Goal: Task Accomplishment & Management: Manage account settings

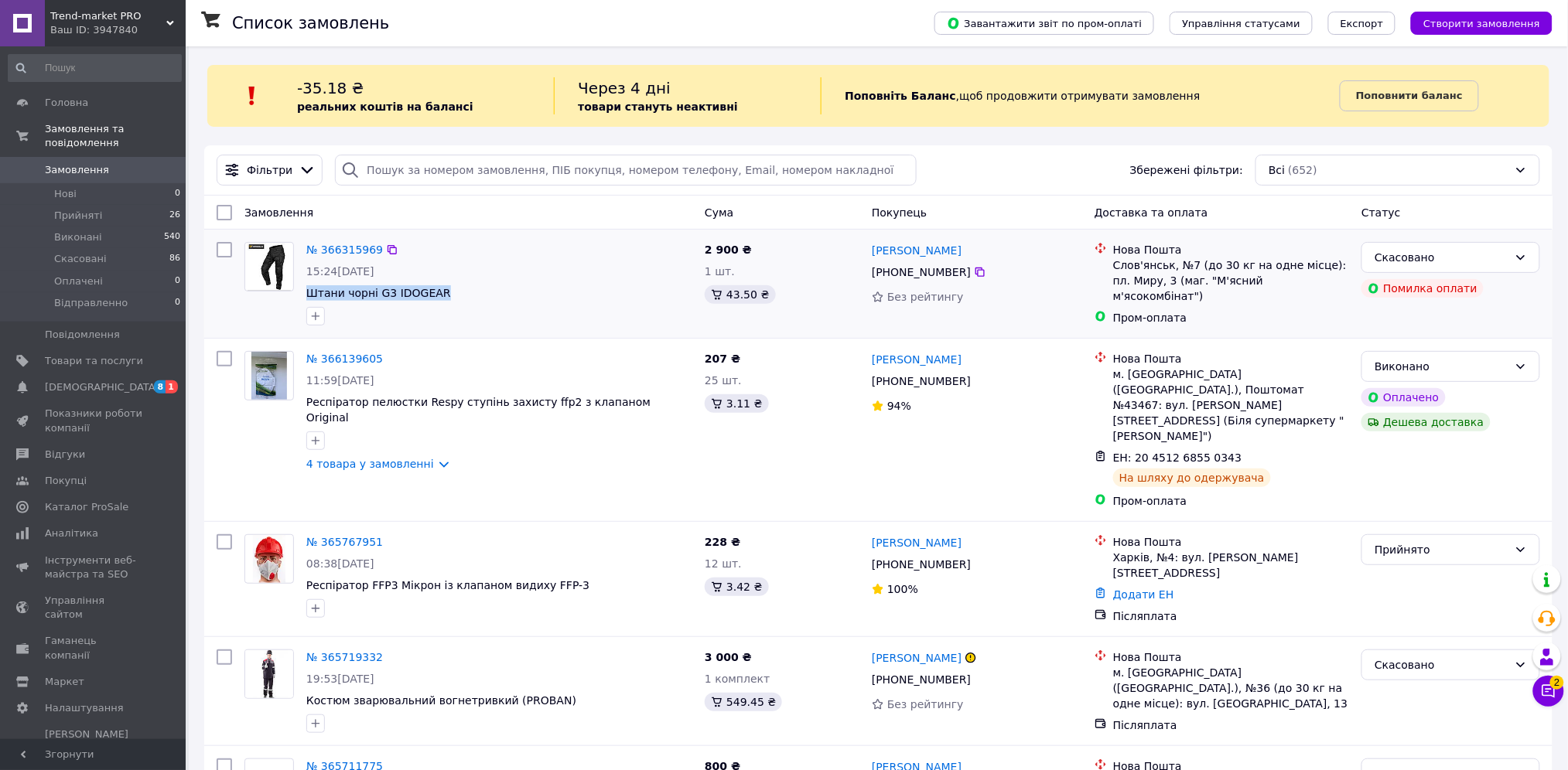
drag, startPoint x: 300, startPoint y: 297, endPoint x: 474, endPoint y: 301, distance: 174.0
click at [474, 301] on div "№ 366315969 15:24[DATE] Штани чорні G3 IDOGEAR" at bounding box center [498, 283] width 398 height 96
copy span "Штани чорні G3 IDOGEAR"
click at [117, 354] on span "Товари та послуги" at bounding box center [93, 361] width 98 height 14
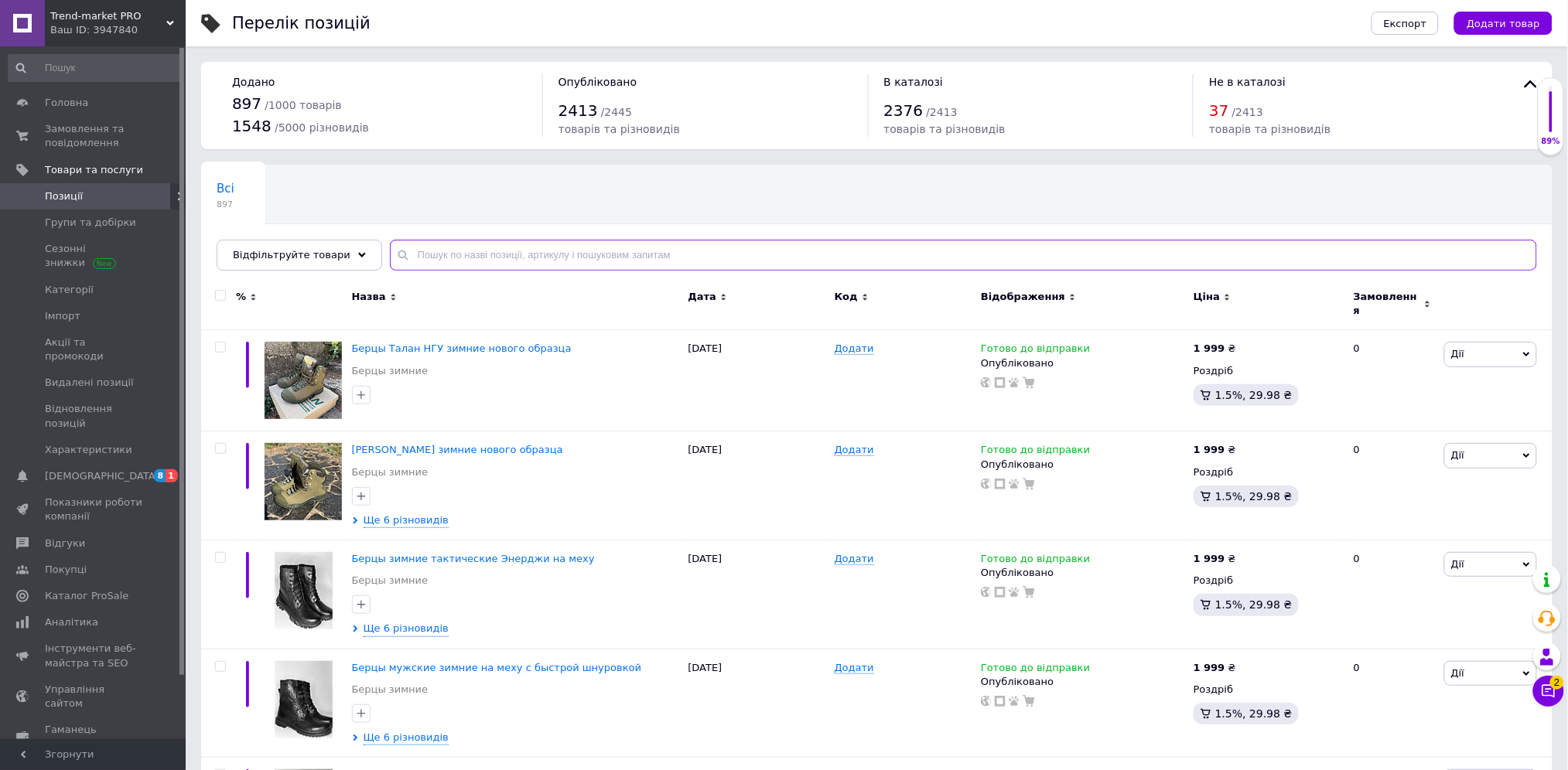
click at [420, 255] on input "text" at bounding box center [963, 255] width 1147 height 31
paste input "Штани чорні G3 IDOGEAR"
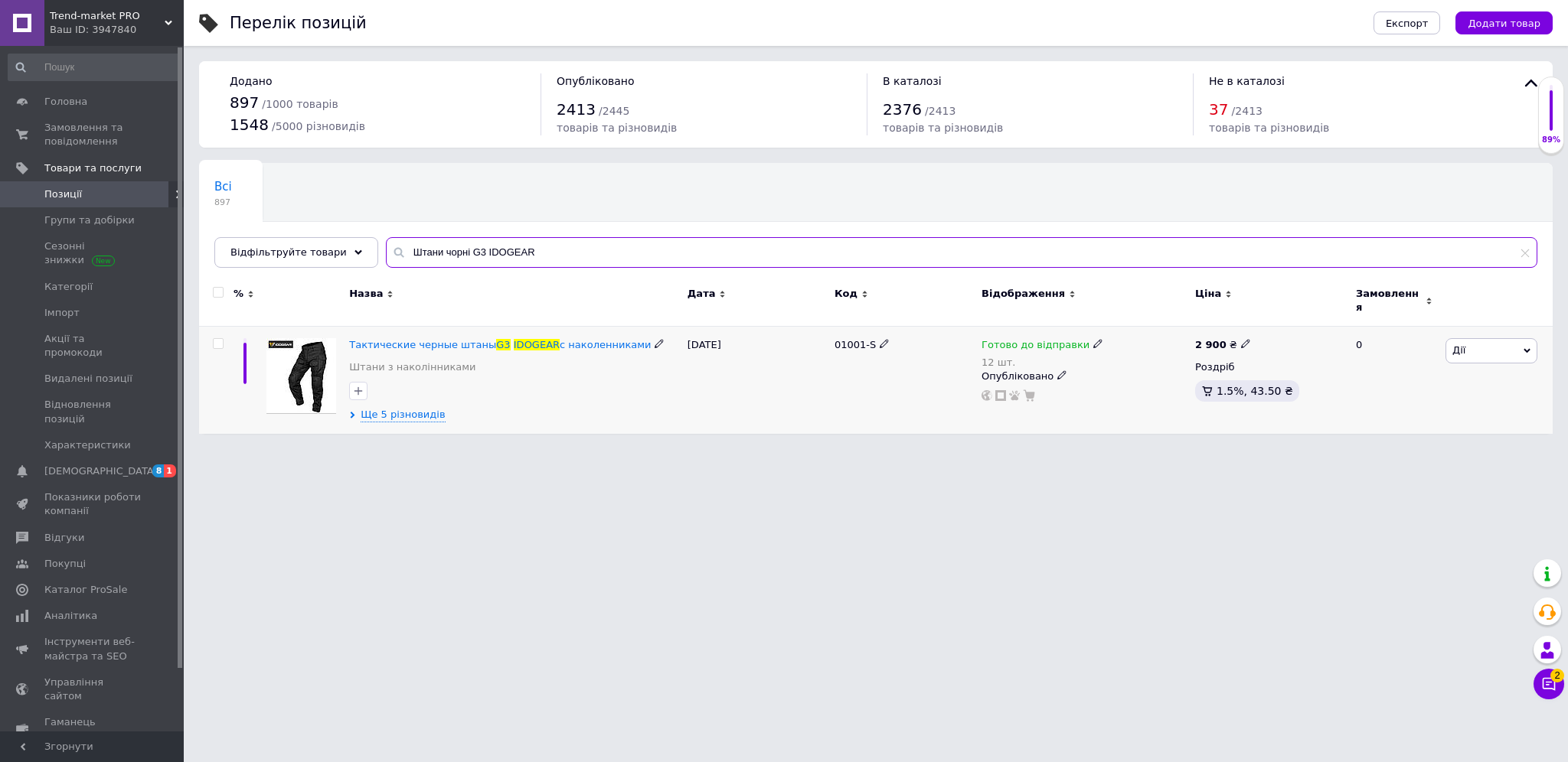
type input "Штани чорні G3 IDOGEAR"
click at [1057, 371] on icon at bounding box center [1062, 376] width 10 height 10
click at [1056, 401] on li "Прихований" at bounding box center [1080, 406] width 211 height 21
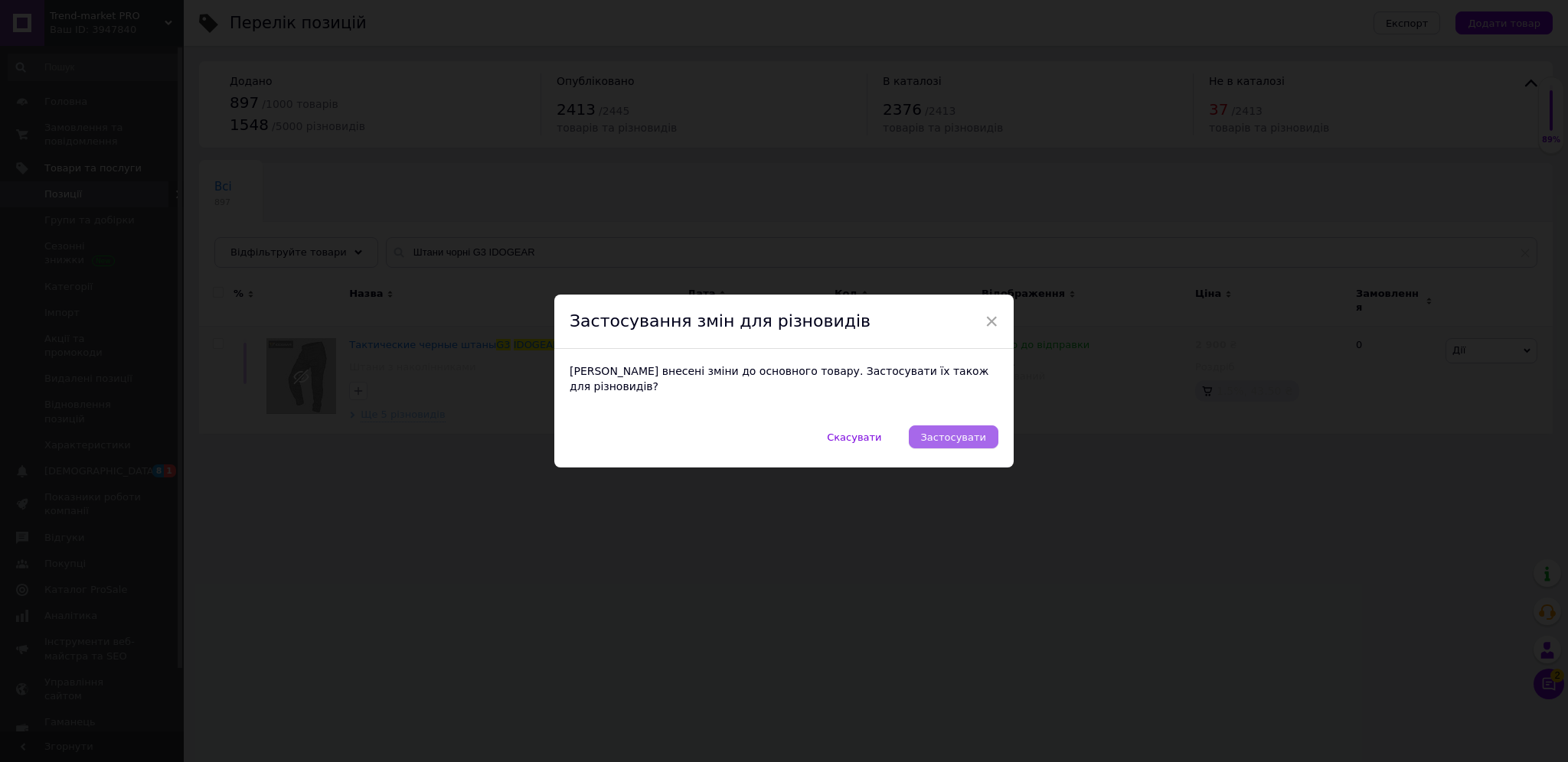
click at [962, 426] on button "Застосувати" at bounding box center [953, 437] width 90 height 23
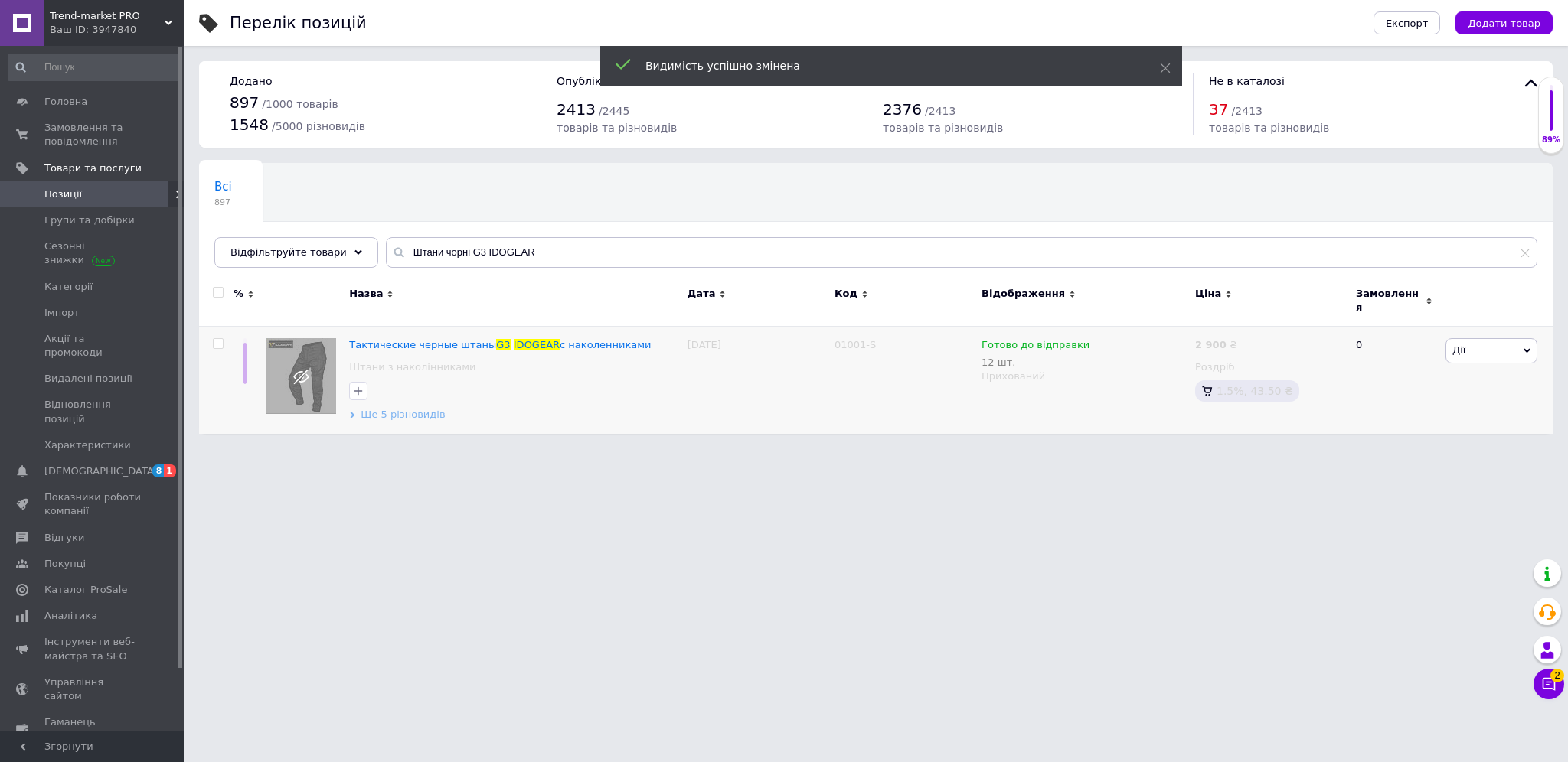
click at [107, 197] on span "Позиції" at bounding box center [93, 195] width 97 height 13
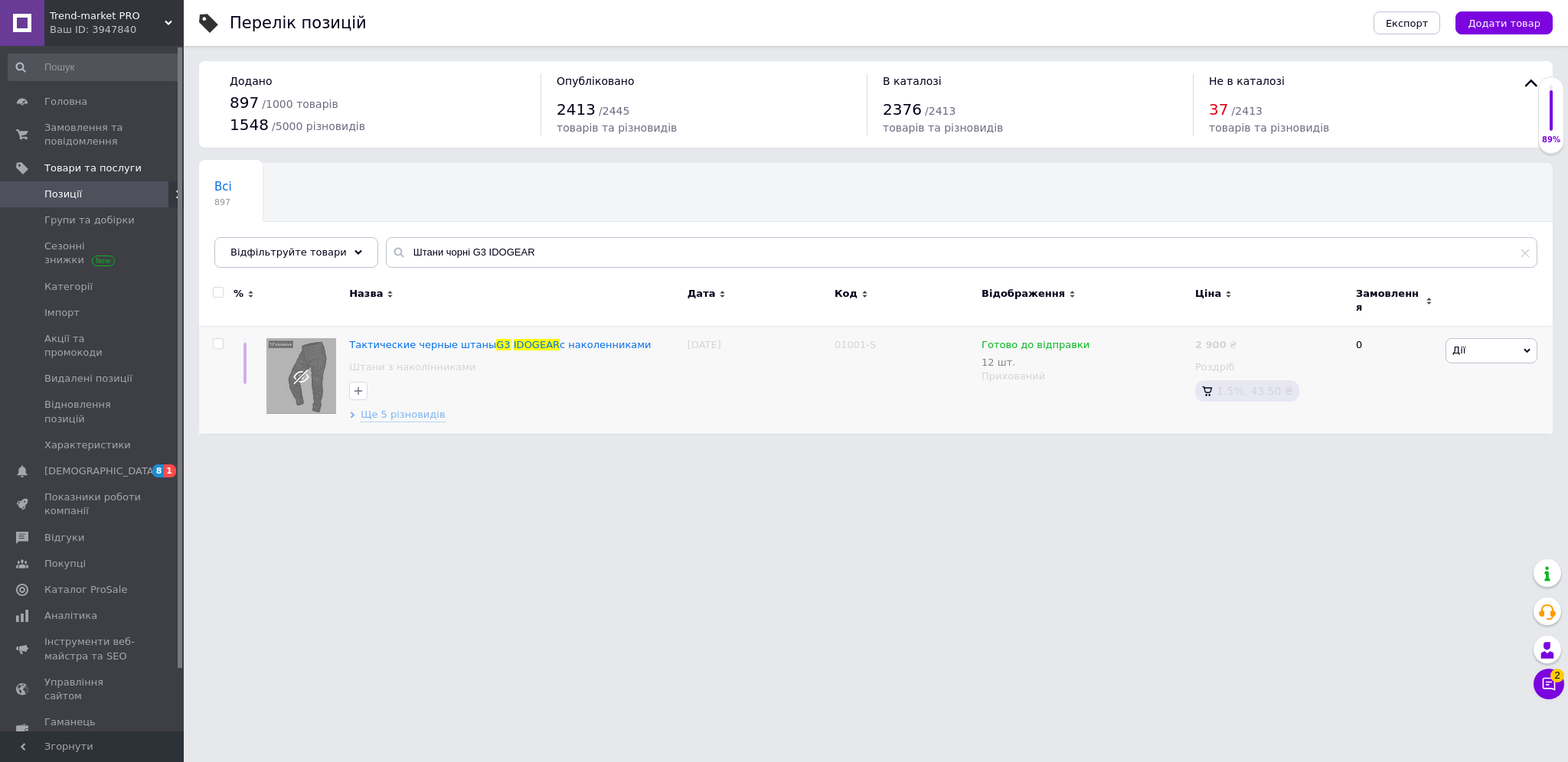
click at [98, 30] on div "Ваш ID: 3947840" at bounding box center [117, 30] width 134 height 13
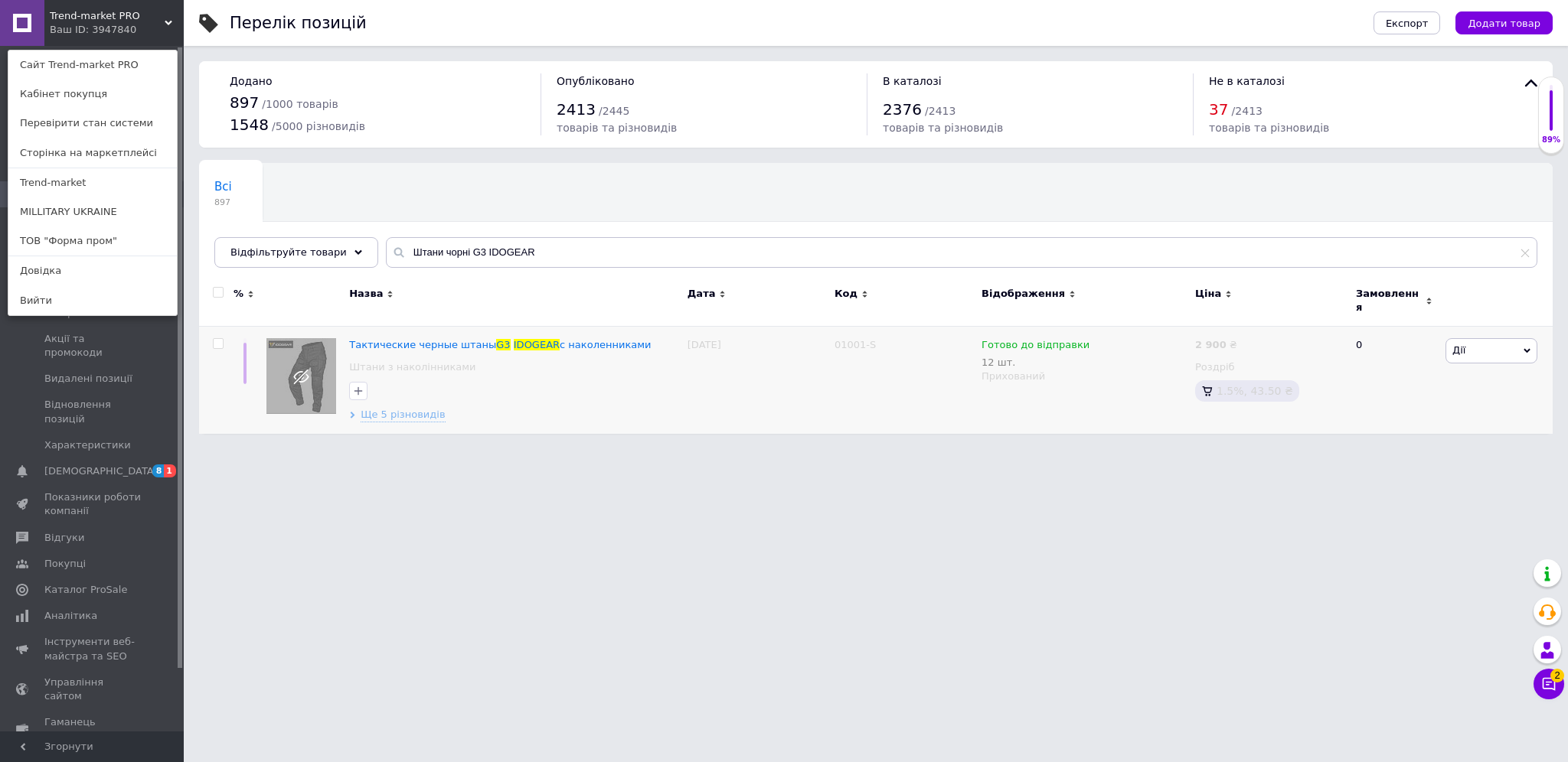
click at [92, 244] on link "ТОВ "Форма пром"" at bounding box center [93, 241] width 169 height 29
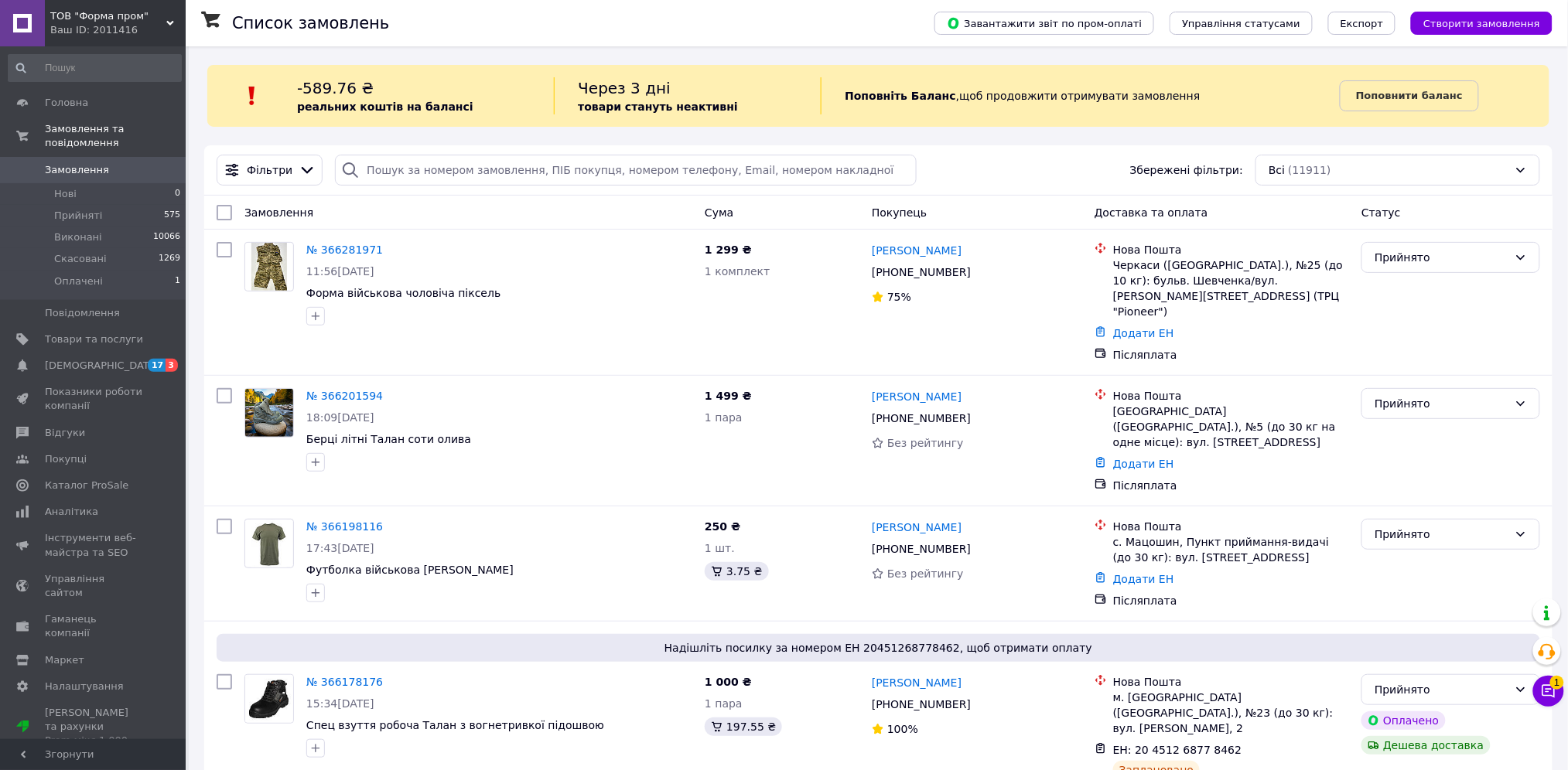
click at [318, 249] on link "№ 366281971" at bounding box center [345, 249] width 77 height 13
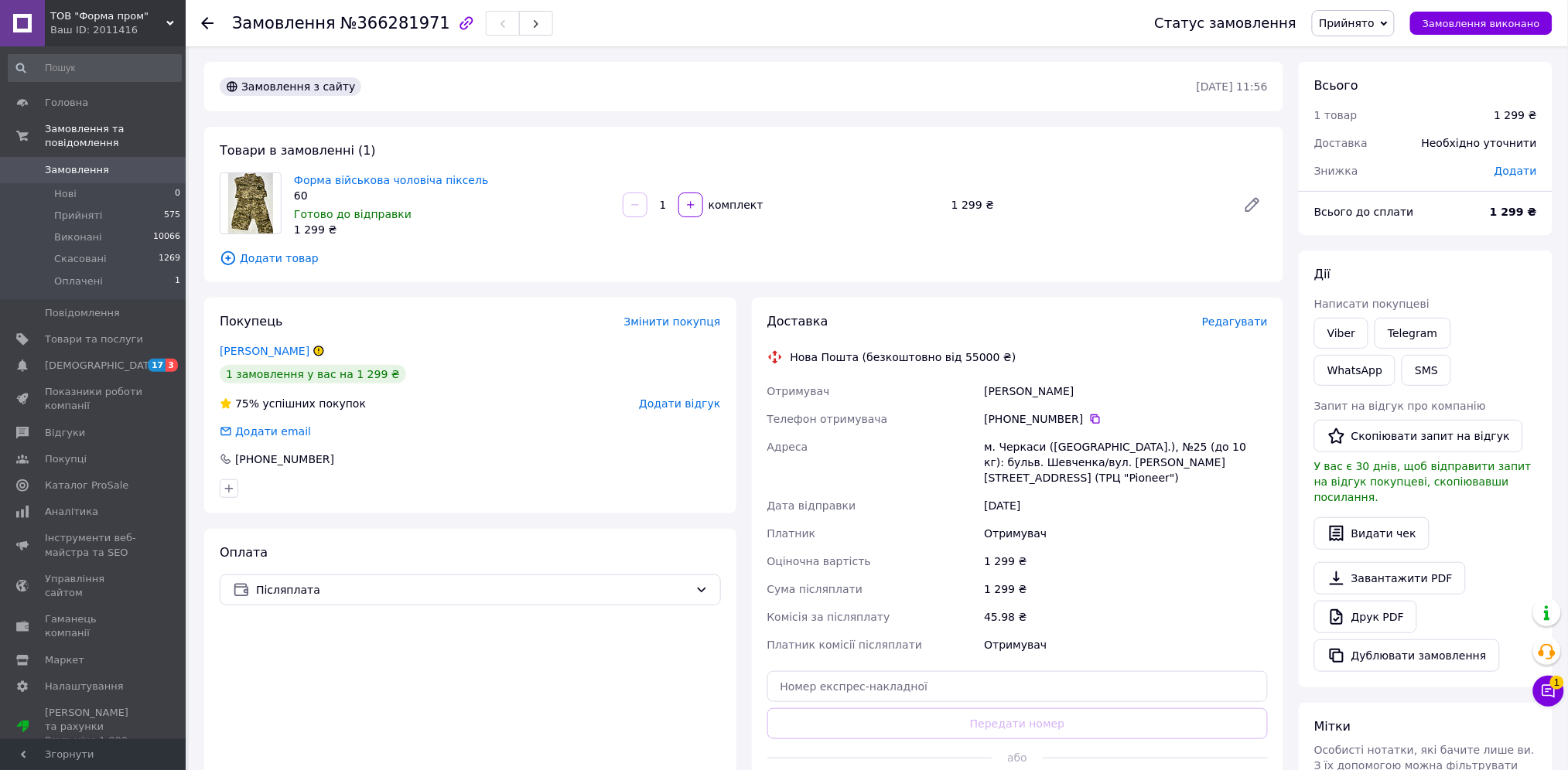
click at [103, 28] on div "Ваш ID: 2011416" at bounding box center [118, 30] width 135 height 14
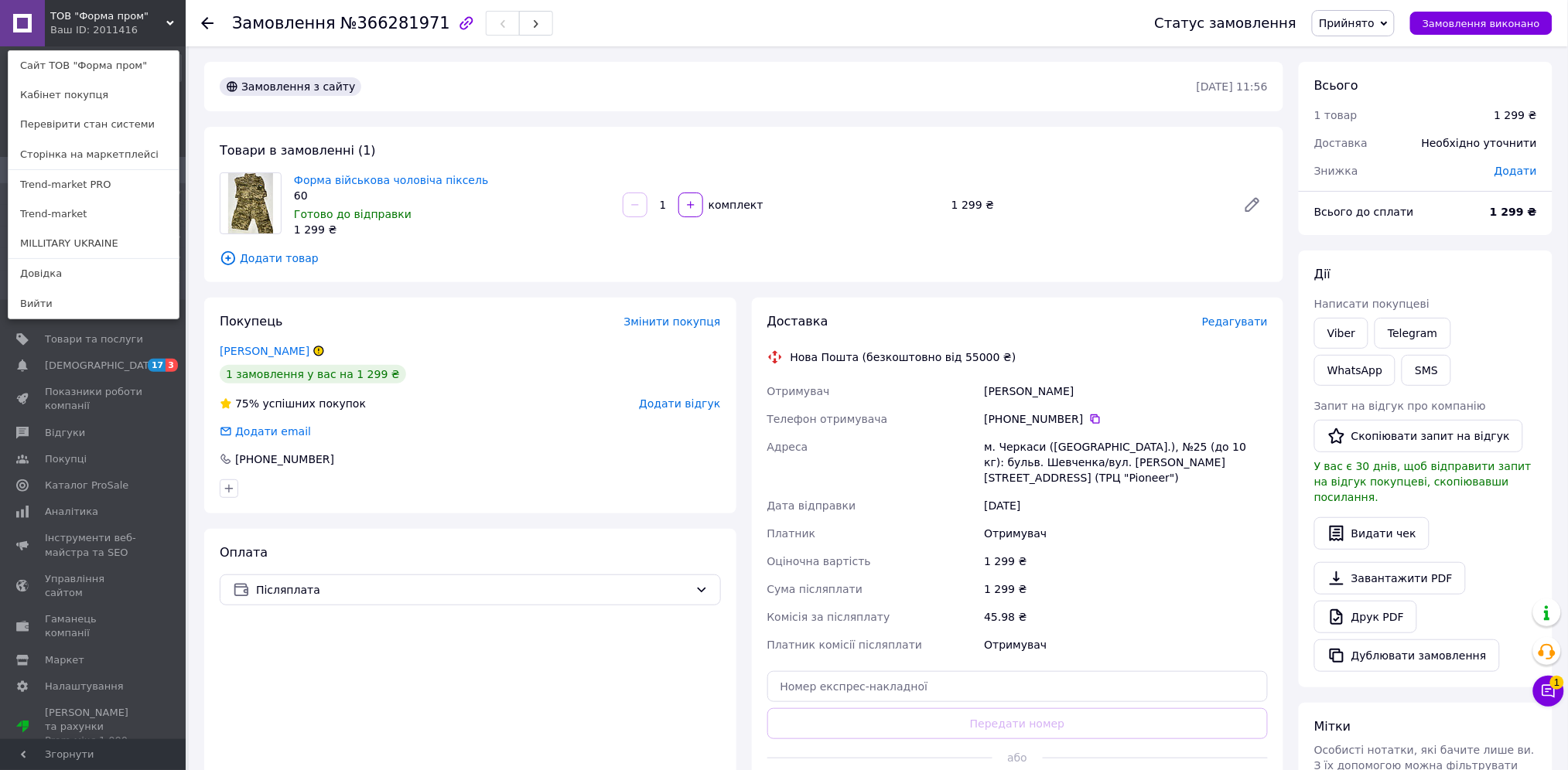
click at [145, 187] on link "Trend-market PRO" at bounding box center [93, 185] width 170 height 29
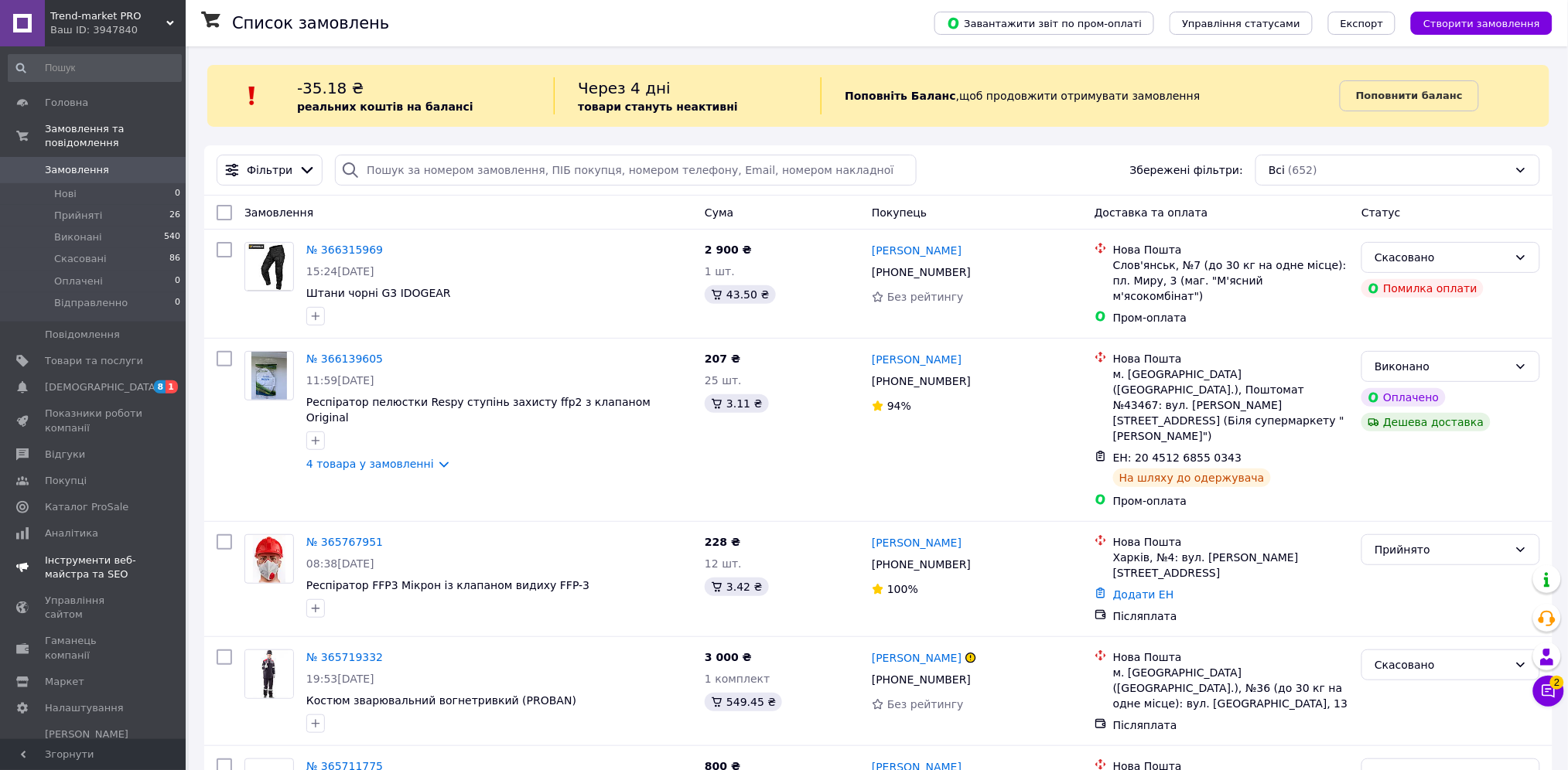
click at [145, 381] on span "8 1" at bounding box center [164, 387] width 43 height 14
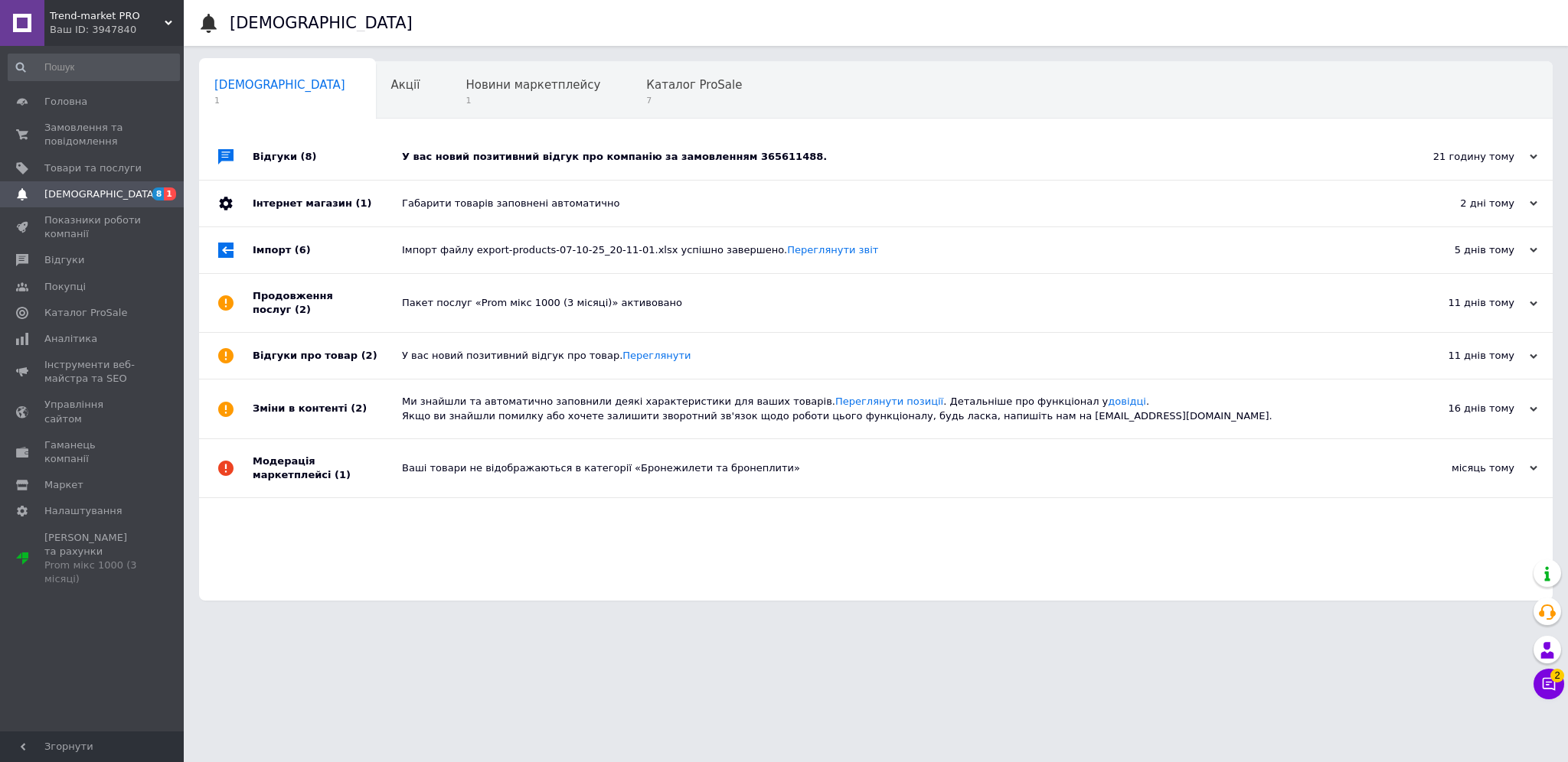
click at [94, 36] on div "Ваш ID: 3947840" at bounding box center [117, 30] width 134 height 13
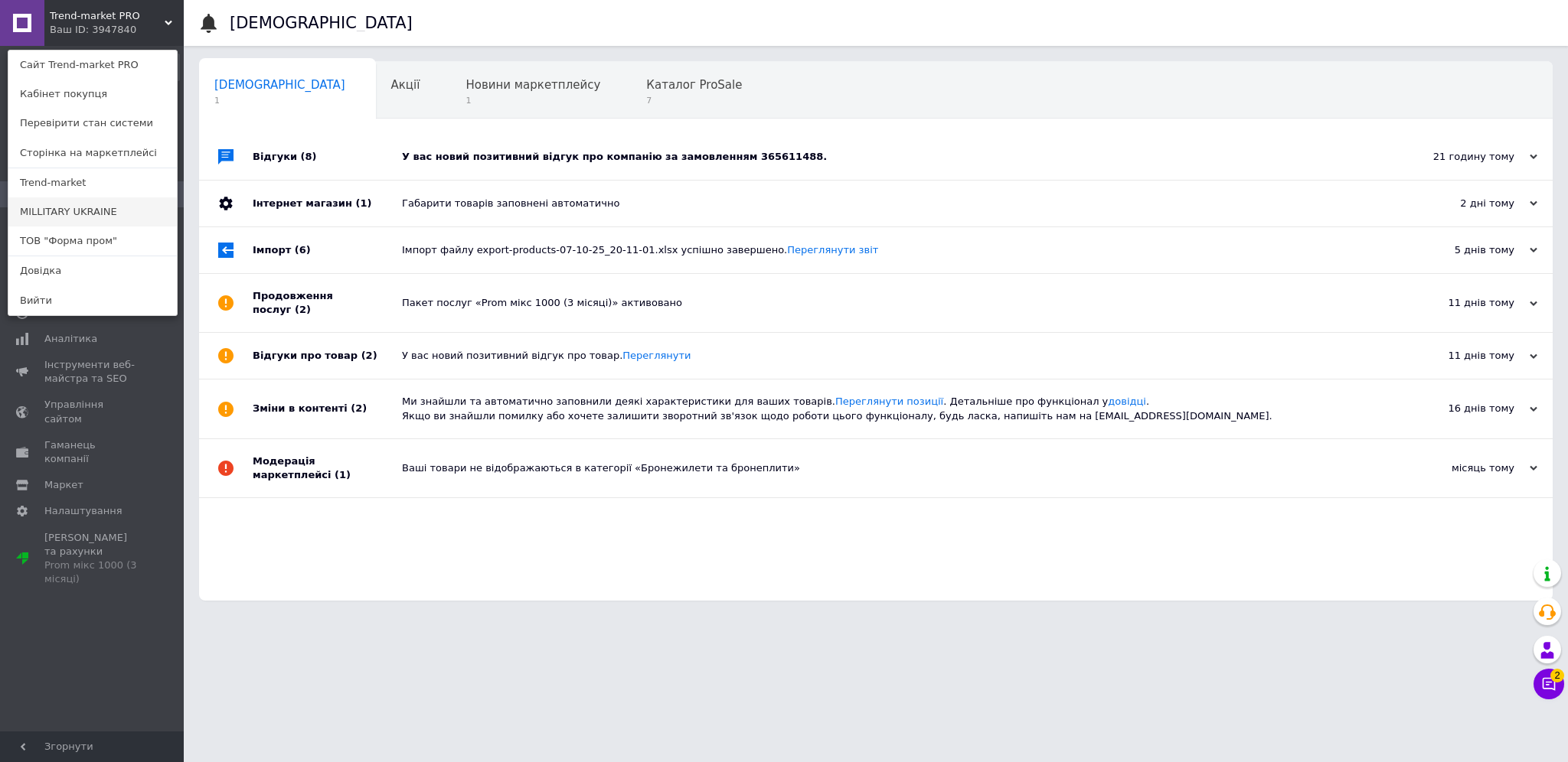
click at [94, 218] on link "MILLITARY UKRAINE" at bounding box center [93, 212] width 169 height 29
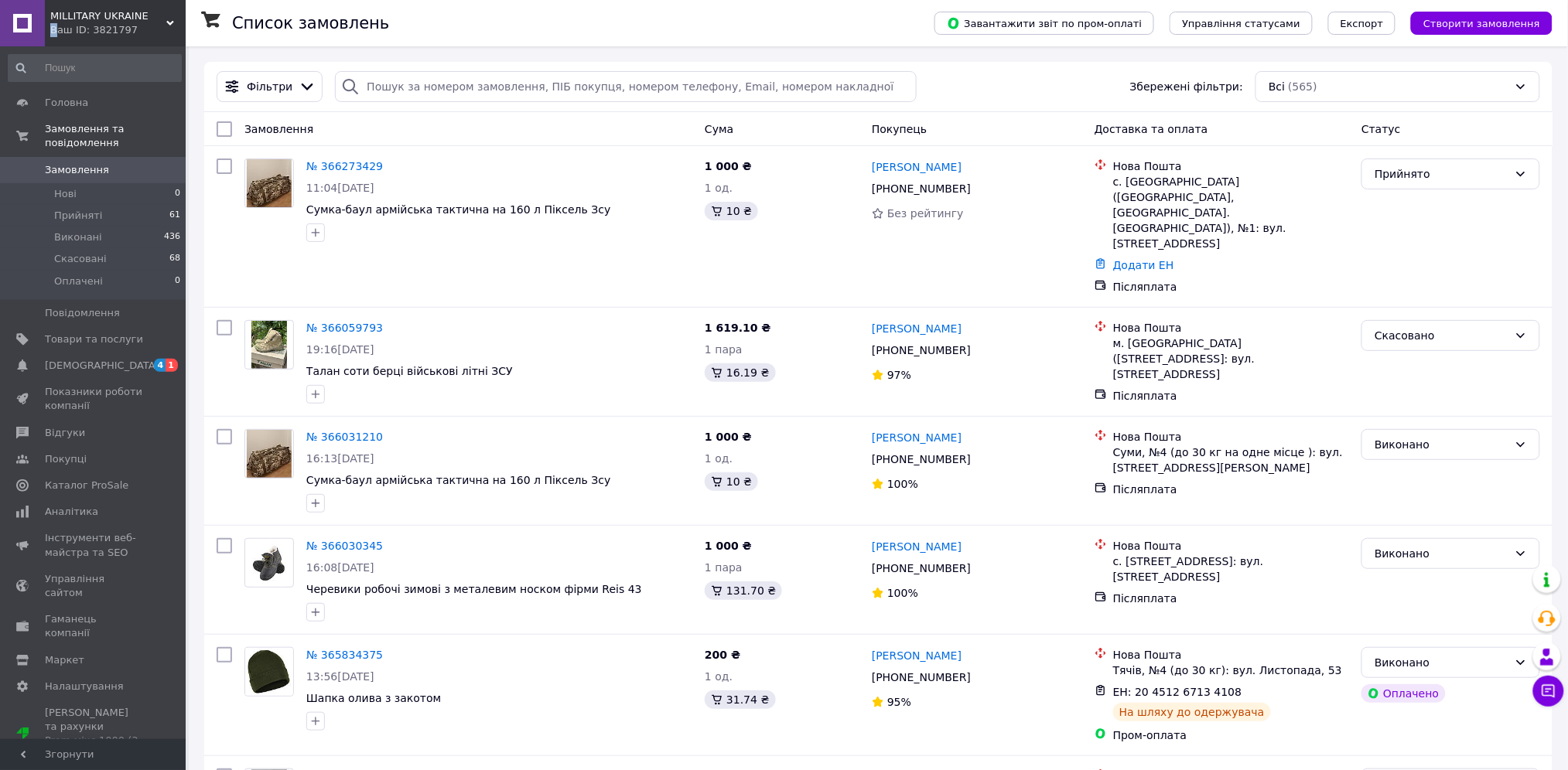
drag, startPoint x: 52, startPoint y: 27, endPoint x: 77, endPoint y: 27, distance: 25.0
click at [65, 28] on div "Ваш ID: 3821797" at bounding box center [118, 30] width 135 height 14
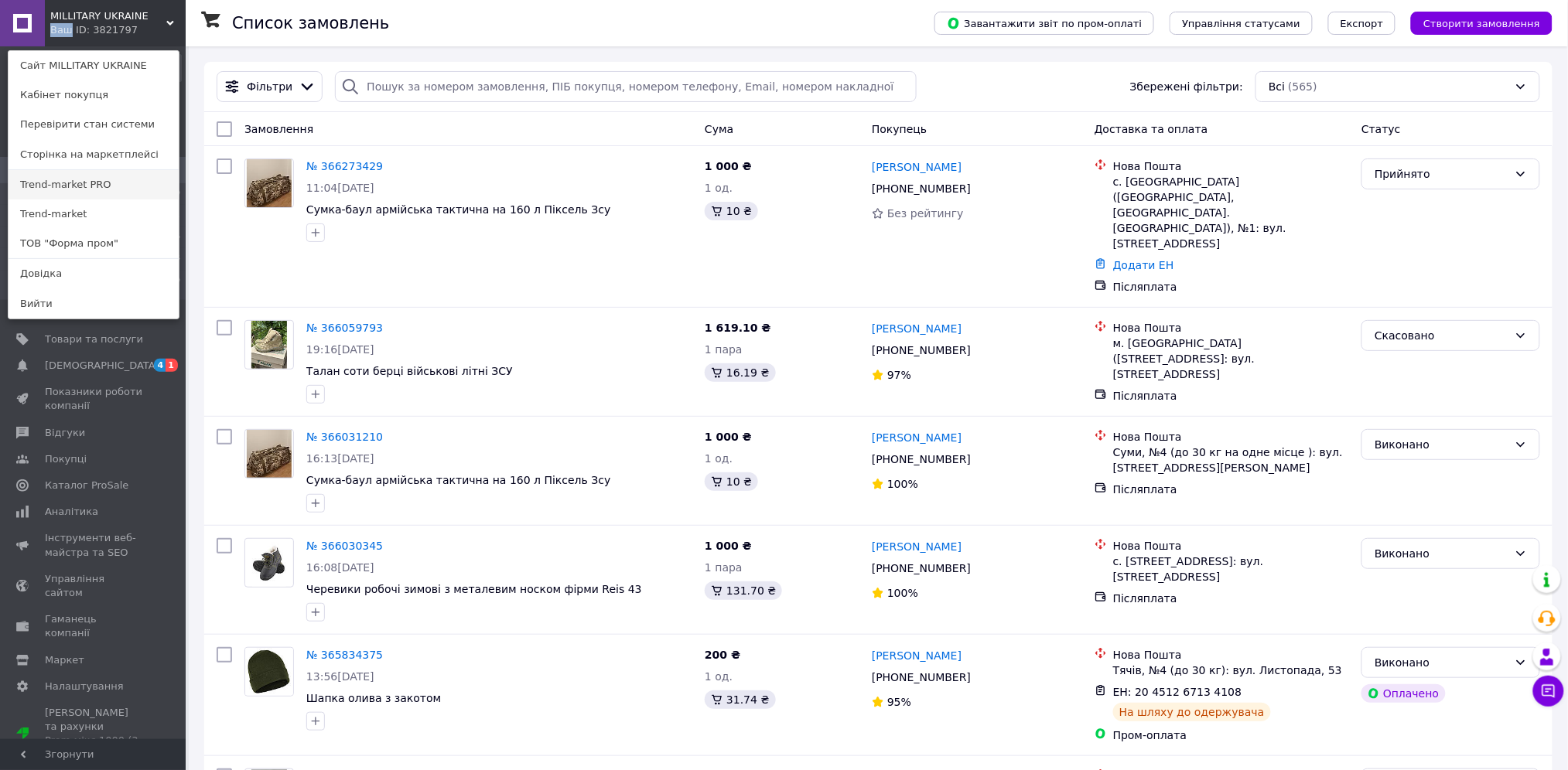
click at [105, 191] on link "Trend-market PRO" at bounding box center [93, 185] width 170 height 29
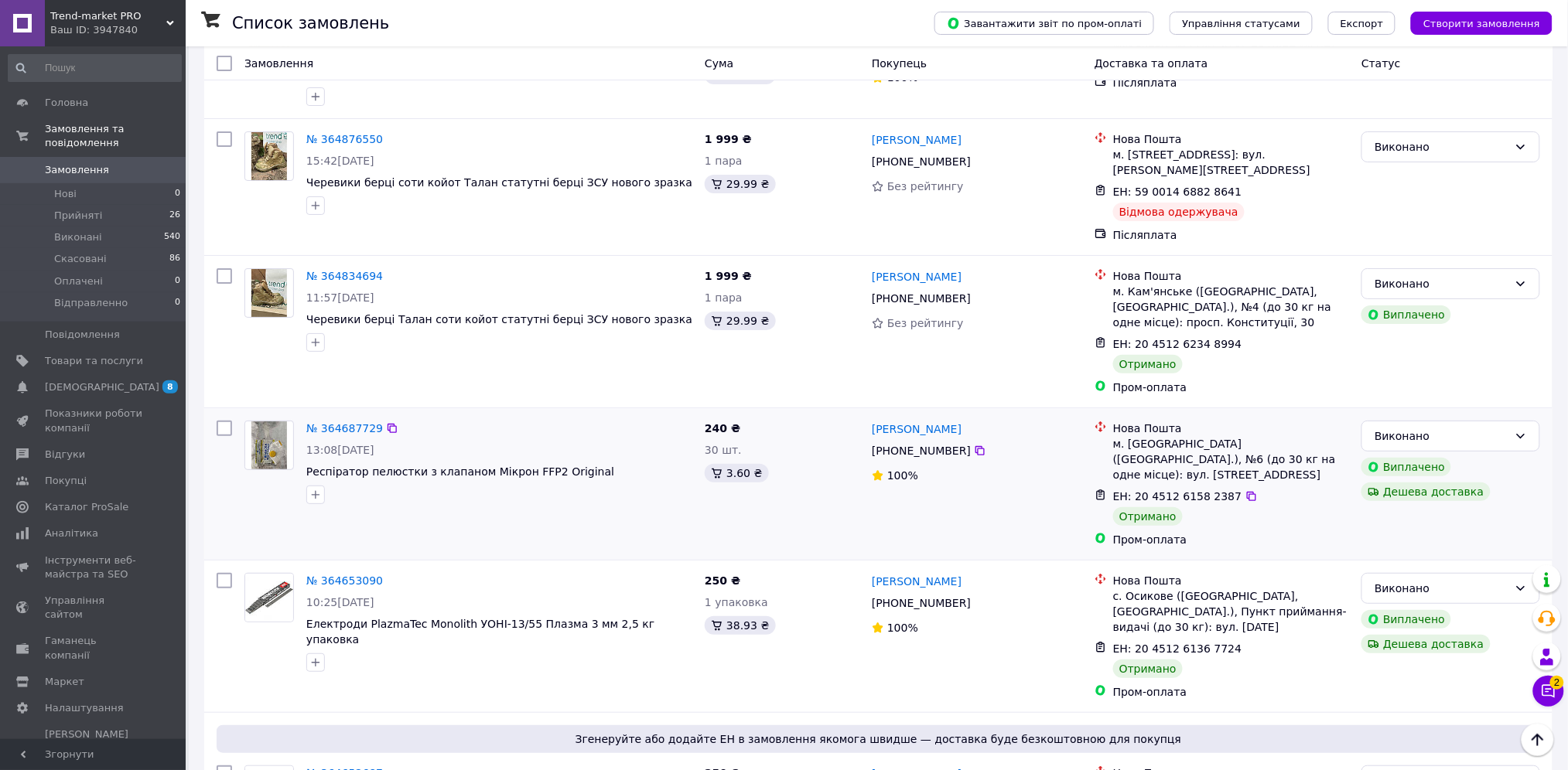
scroll to position [2268, 0]
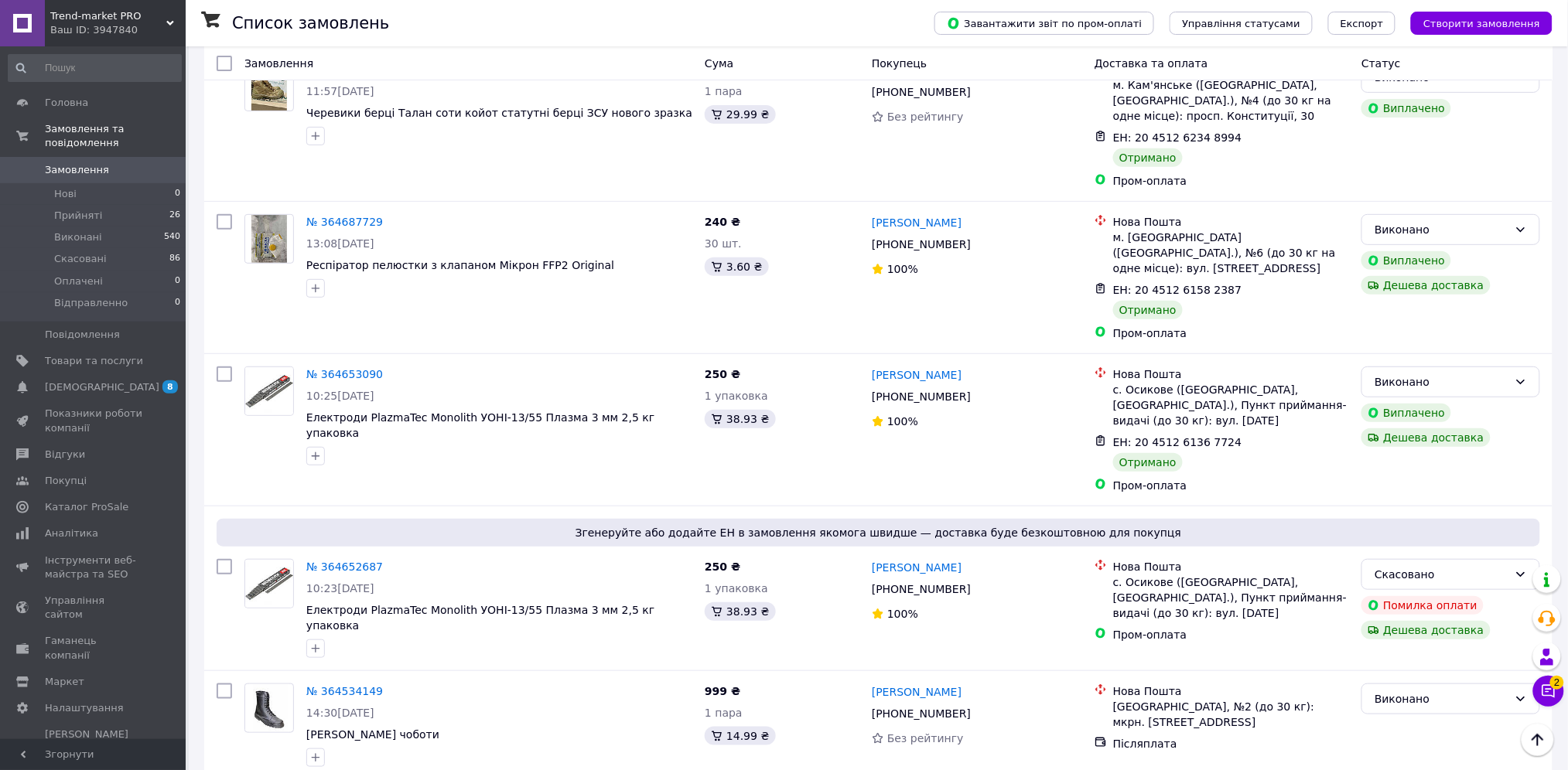
click at [134, 28] on div "Ваш ID: 3947840" at bounding box center [118, 30] width 135 height 14
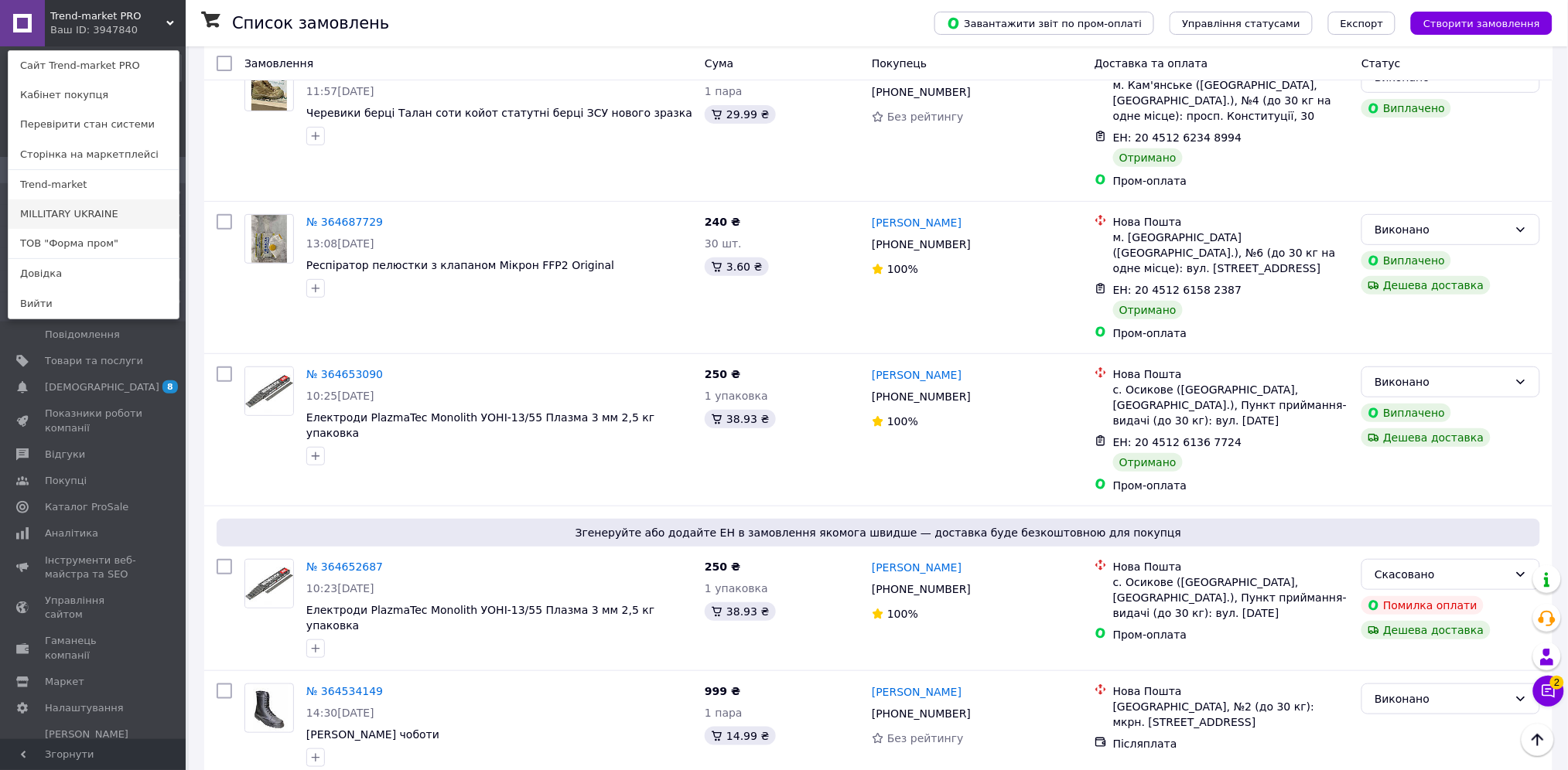
click at [104, 214] on link "MILLITARY UKRAINE" at bounding box center [93, 214] width 170 height 29
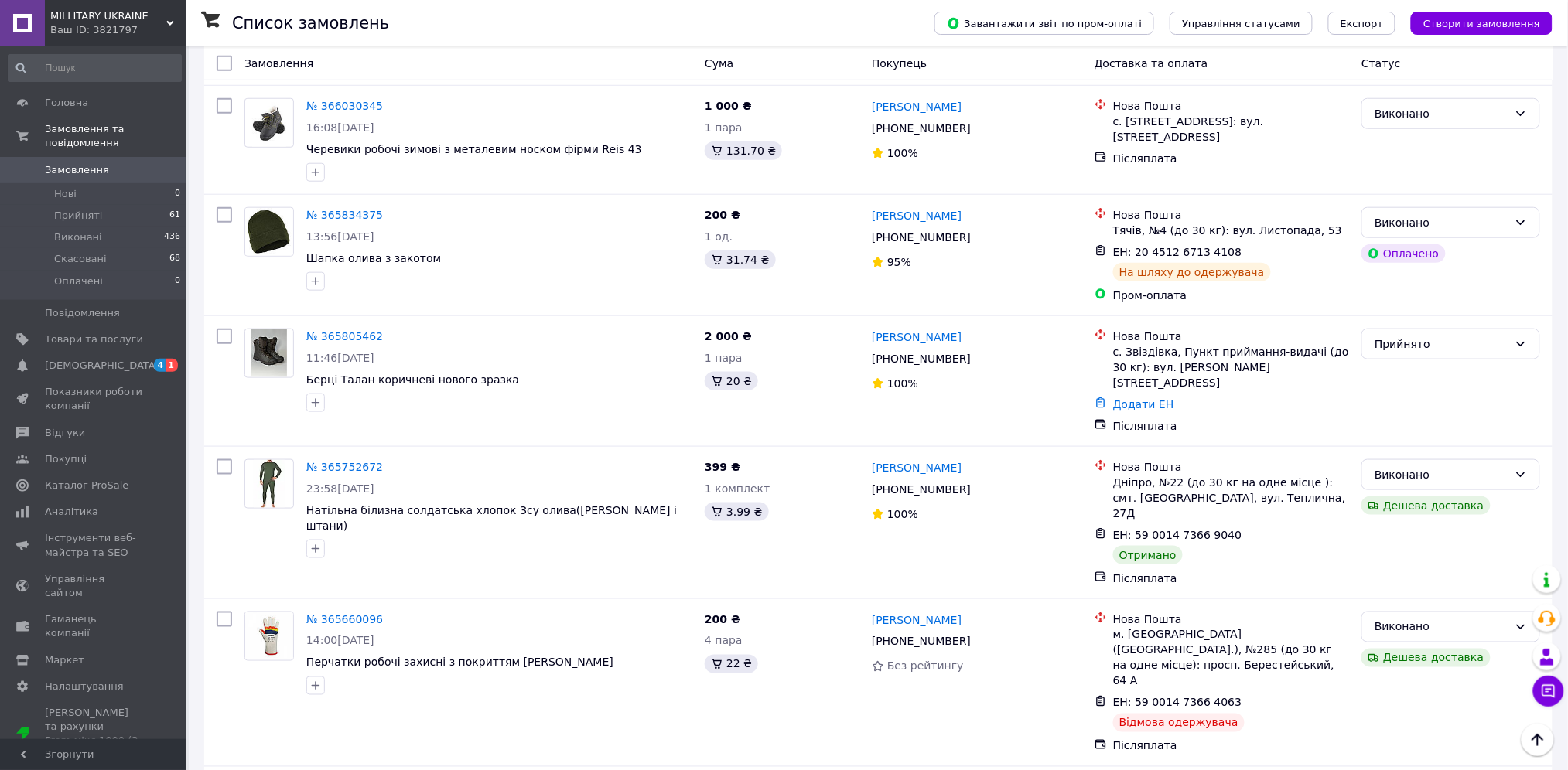
scroll to position [515, 0]
